Goal: Find specific page/section: Find specific page/section

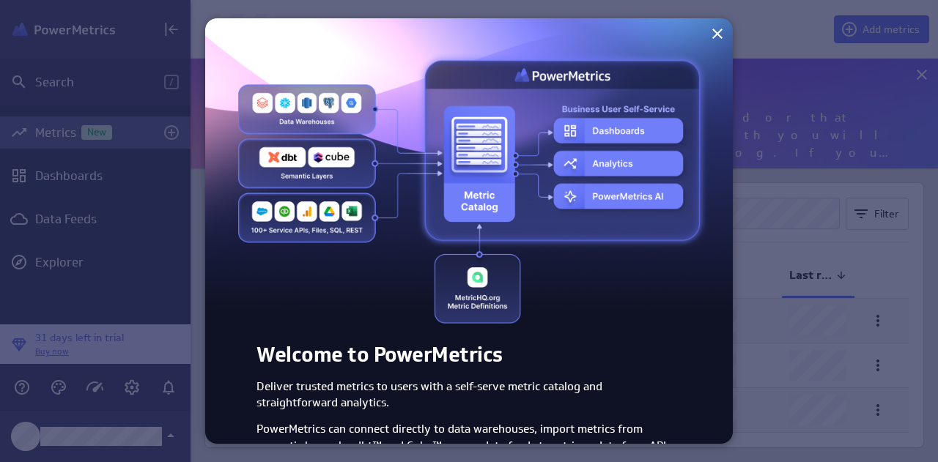
scroll to position [132, 769]
click at [632, 294] on img at bounding box center [469, 173] width 528 height 310
click at [712, 30] on icon at bounding box center [717, 34] width 18 height 18
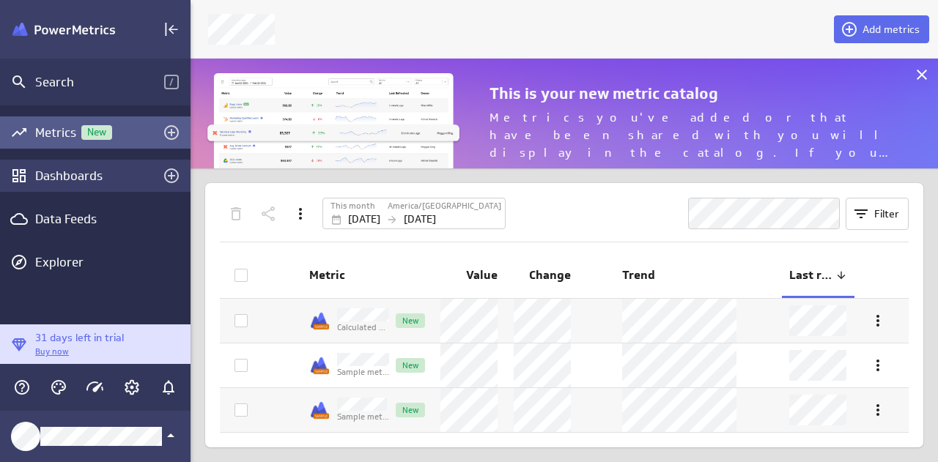
click at [97, 174] on div "Dashboards" at bounding box center [95, 176] width 120 height 16
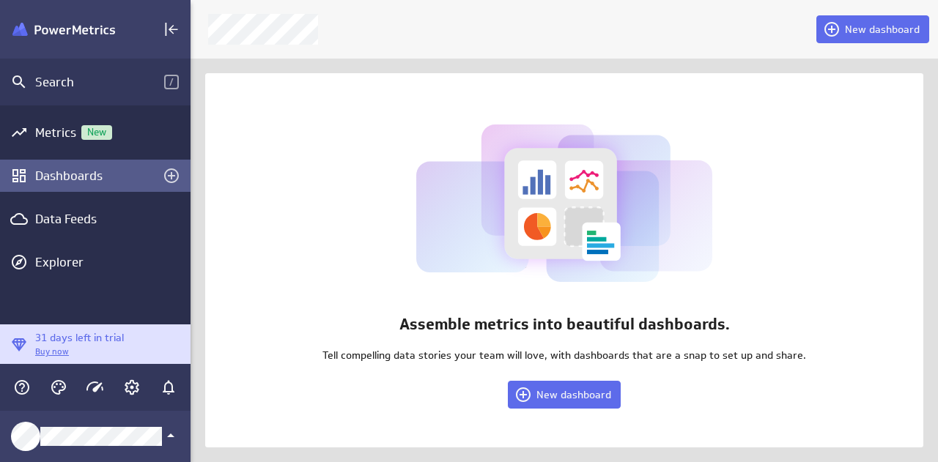
click at [297, 228] on div "Assemble metrics into beautiful dashboards. Tell compelling data stories your t…" at bounding box center [564, 260] width 718 height 374
